Goal: Task Accomplishment & Management: Manage account settings

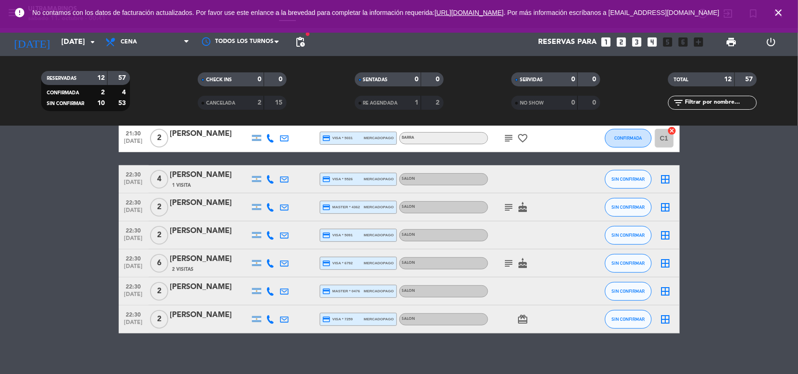
scroll to position [230, 0]
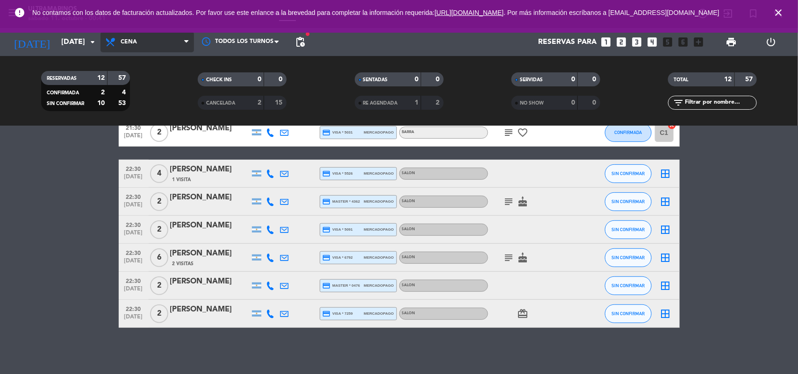
click at [157, 40] on span "Cena" at bounding box center [146, 42] width 93 height 21
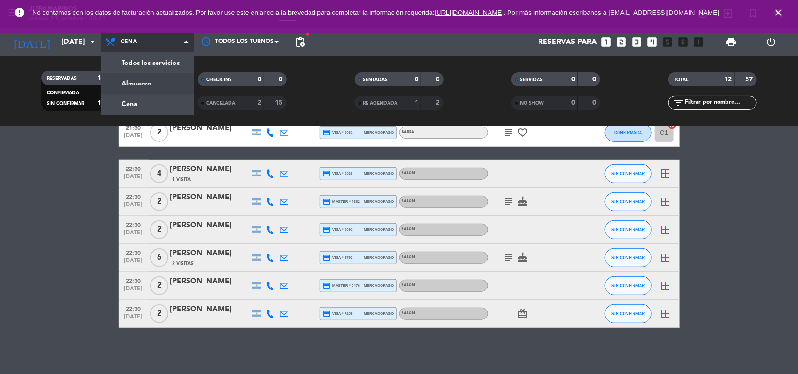
click at [164, 78] on div "menu Ultramarinos [DATE] 11. octubre - 00:41 Mis reservas Mapa de mesas Disponi…" at bounding box center [399, 63] width 798 height 126
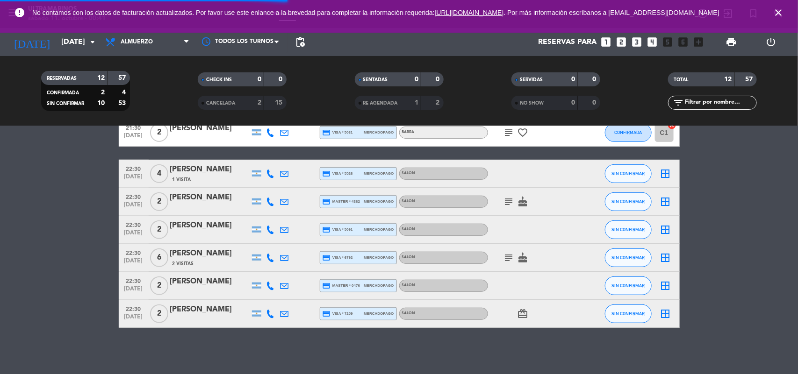
scroll to position [0, 0]
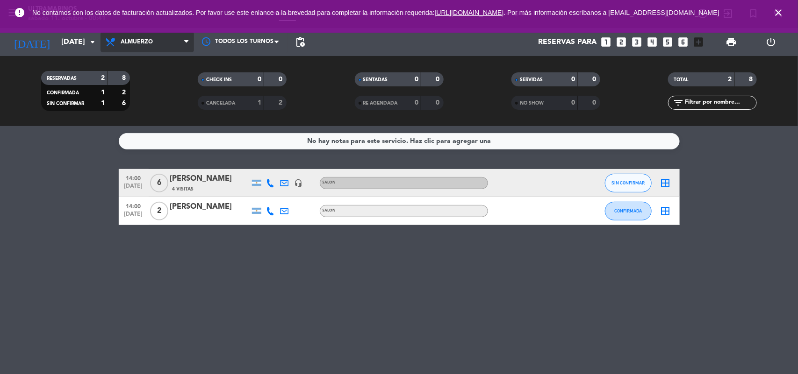
click at [157, 45] on span "Almuerzo" at bounding box center [146, 42] width 93 height 21
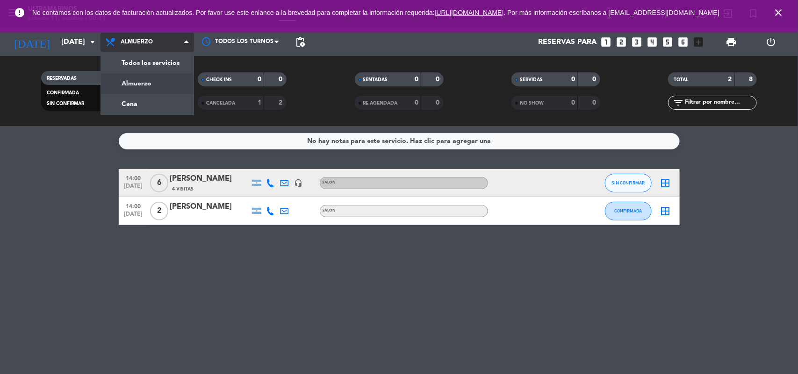
click at [144, 82] on div "menu Ultramarinos [DATE] 11. octubre - 00:41 Mis reservas Mapa de mesas Disponi…" at bounding box center [399, 63] width 798 height 126
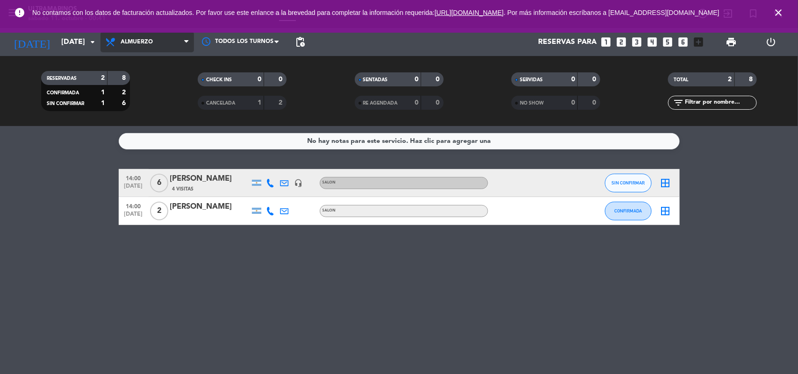
click at [140, 51] on span "Almuerzo" at bounding box center [146, 42] width 93 height 21
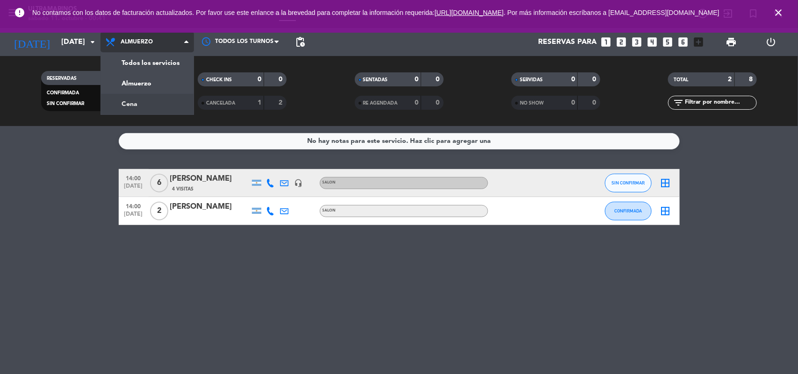
click at [143, 106] on div "menu Ultramarinos [DATE] 11. octubre - 00:41 Mis reservas Mapa de mesas Disponi…" at bounding box center [399, 63] width 798 height 126
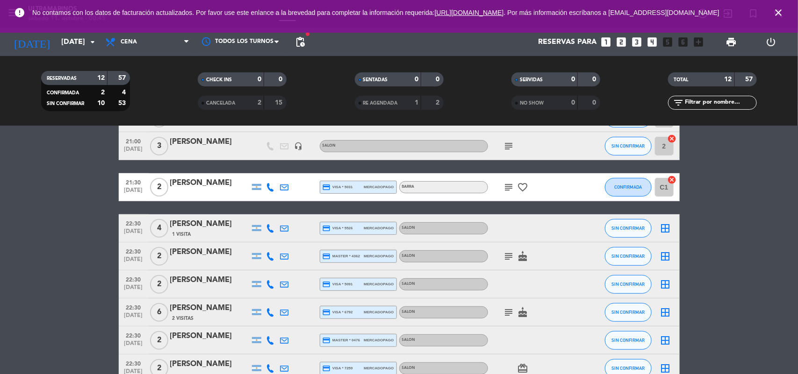
scroll to position [230, 0]
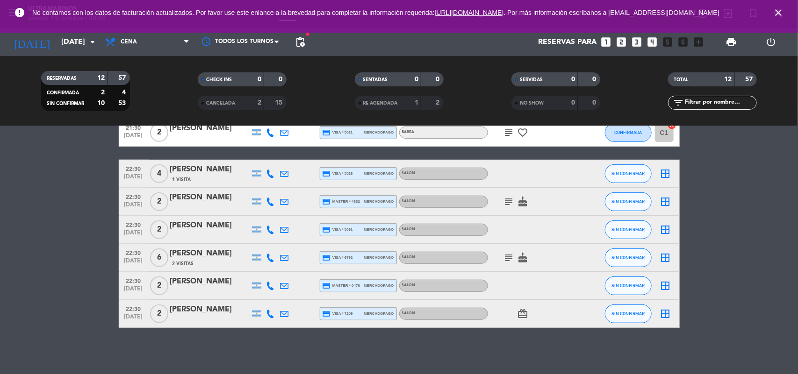
click at [510, 255] on icon "subject" at bounding box center [508, 257] width 11 height 11
click at [522, 261] on icon "cake" at bounding box center [522, 257] width 11 height 11
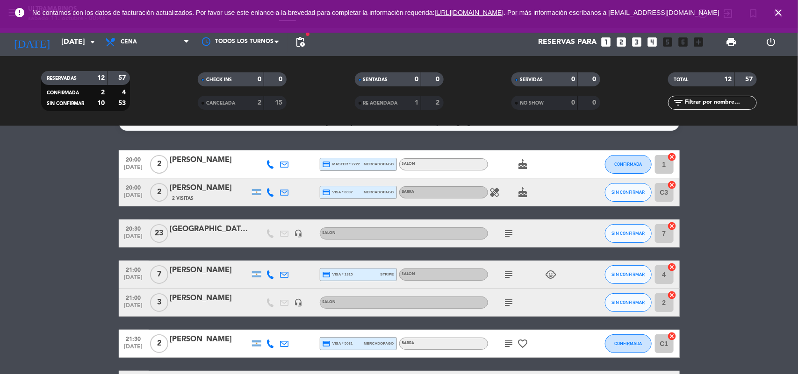
scroll to position [0, 0]
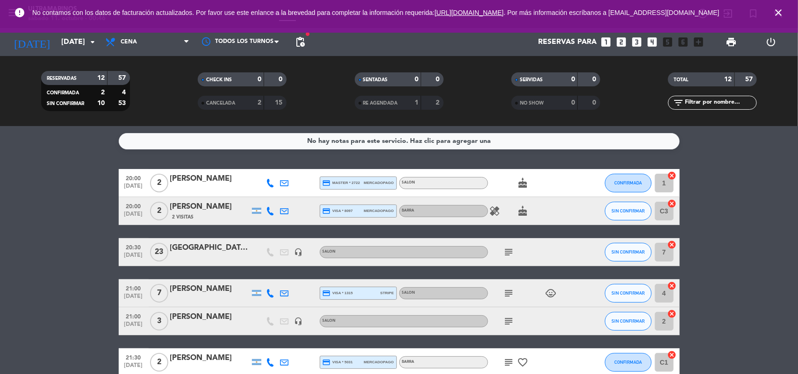
click at [510, 250] on icon "subject" at bounding box center [508, 252] width 11 height 11
click at [550, 291] on icon "child_care" at bounding box center [550, 293] width 11 height 11
click at [508, 293] on icon "subject" at bounding box center [508, 293] width 11 height 11
click at [508, 321] on icon "subject" at bounding box center [508, 321] width 11 height 11
